Goal: Task Accomplishment & Management: Manage account settings

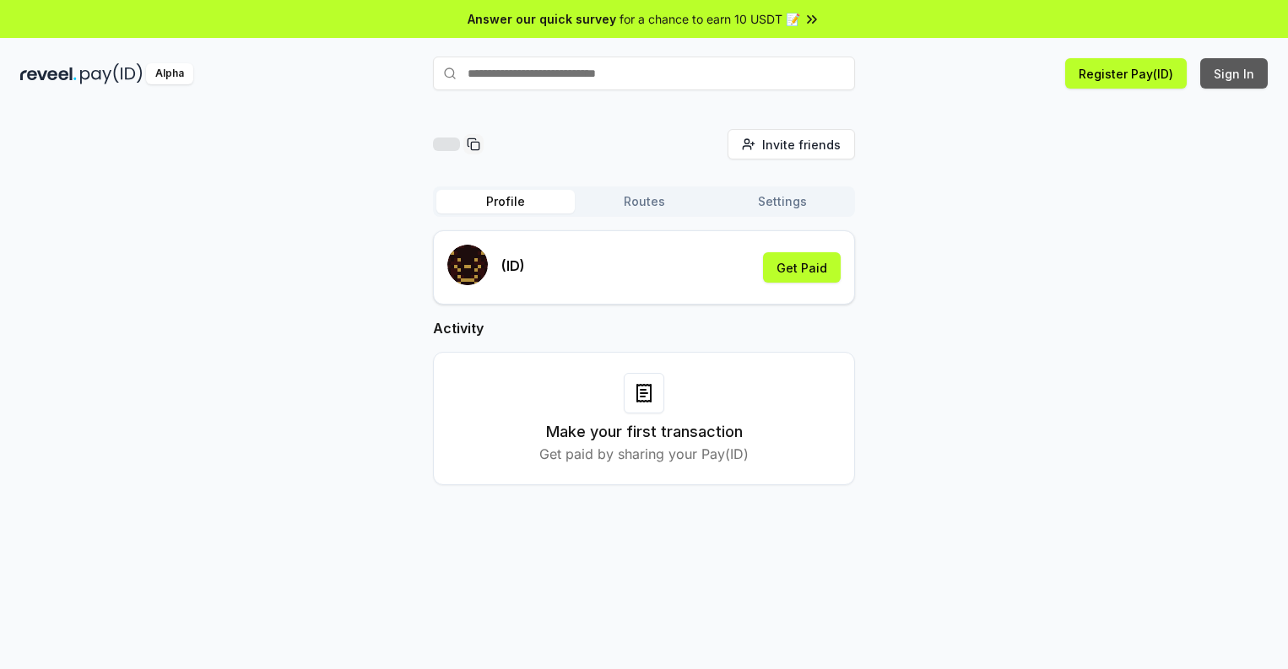
click at [1234, 73] on button "Sign In" at bounding box center [1234, 73] width 68 height 30
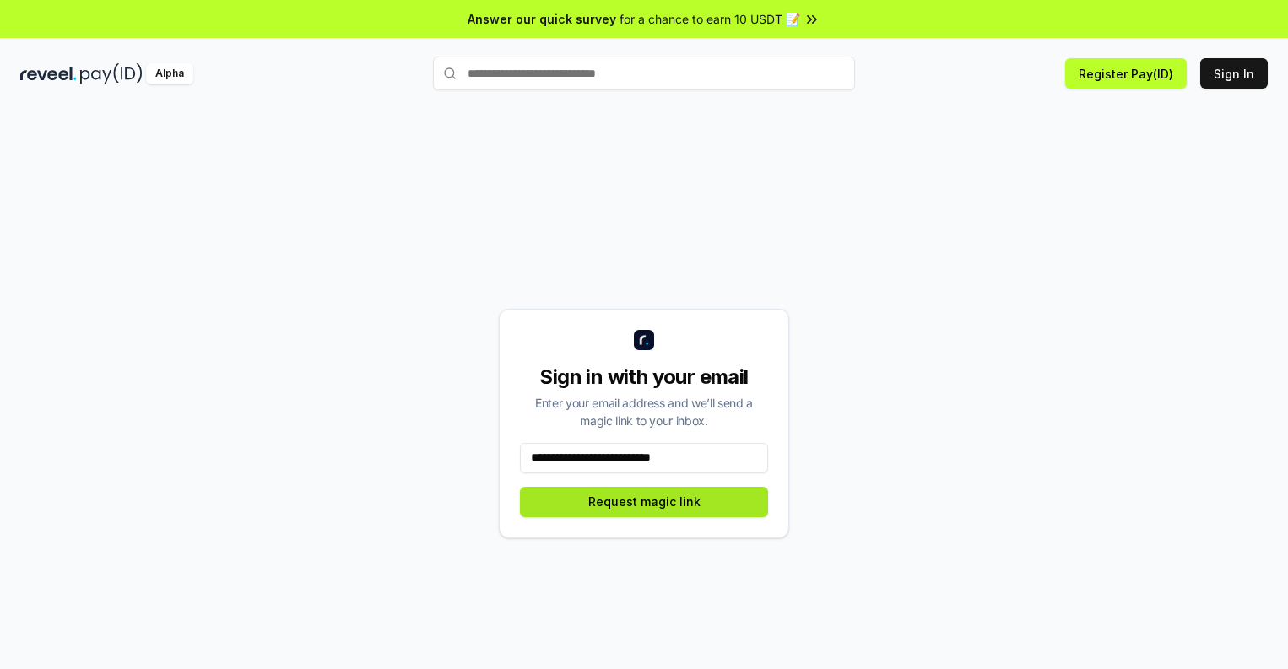
type input "**********"
click at [644, 501] on button "Request magic link" at bounding box center [644, 502] width 248 height 30
